Goal: Find specific page/section: Find specific page/section

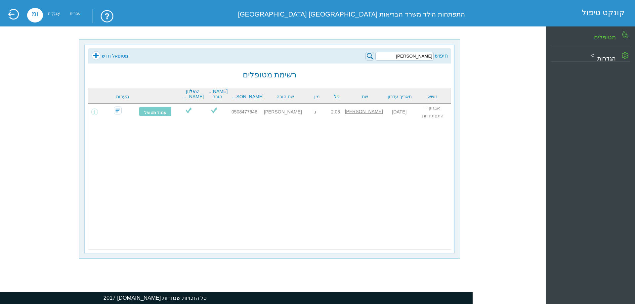
type input "גדמו"
click at [372, 57] on img at bounding box center [369, 56] width 9 height 9
click at [369, 55] on img at bounding box center [369, 56] width 9 height 9
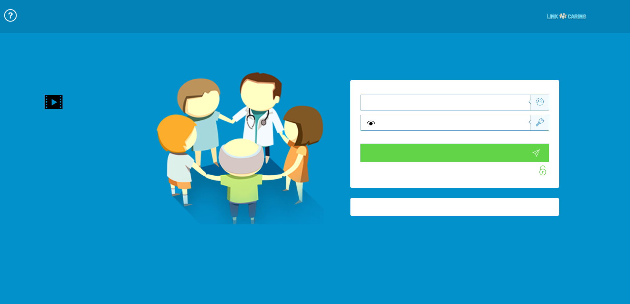
type input "התחבר עכשיו"
type input "עדיין לא? צור חשבון!"
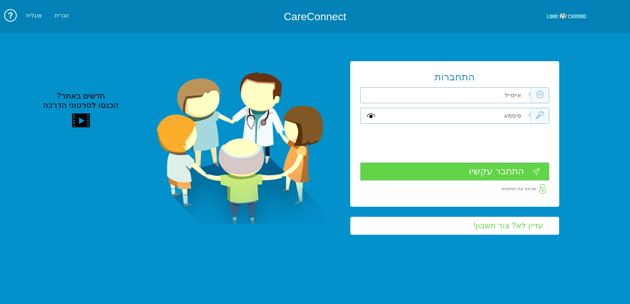
click at [479, 111] on input "text" at bounding box center [455, 115] width 149 height 15
type input "V"
